Goal: Task Accomplishment & Management: Manage account settings

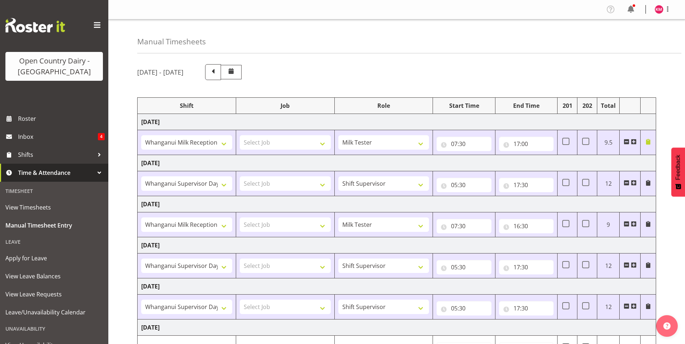
select select "64437"
select select "1168"
select select "70655"
select select "64437"
select select "1168"
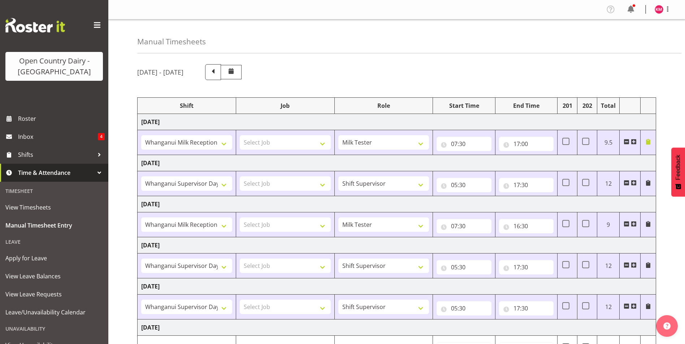
select select "70655"
click at [656, 9] on img at bounding box center [658, 9] width 9 height 9
click at [628, 23] on link "Profile" at bounding box center [636, 24] width 69 height 13
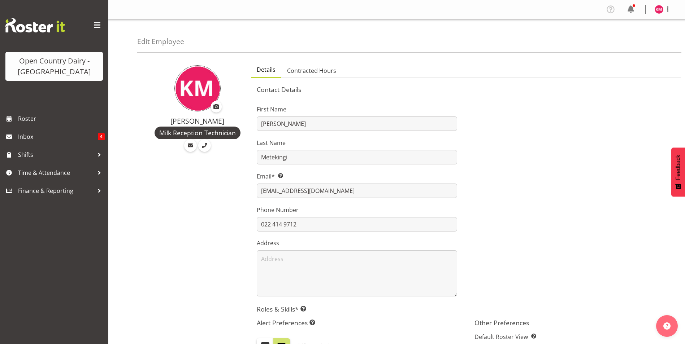
click at [296, 68] on span "Contracted Hours" at bounding box center [311, 70] width 49 height 9
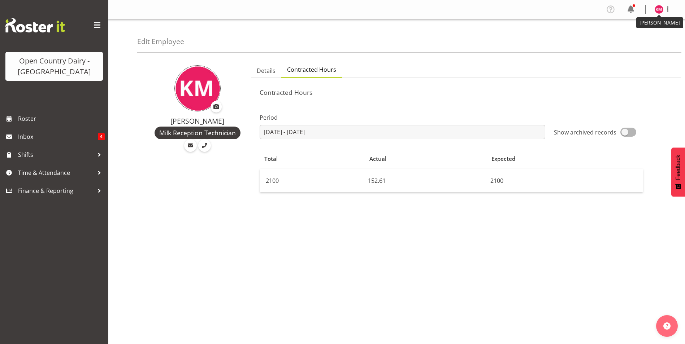
click at [661, 10] on img at bounding box center [658, 9] width 9 height 9
click at [628, 39] on link "Log Out" at bounding box center [636, 37] width 69 height 13
